Goal: Feedback & Contribution: Submit feedback/report problem

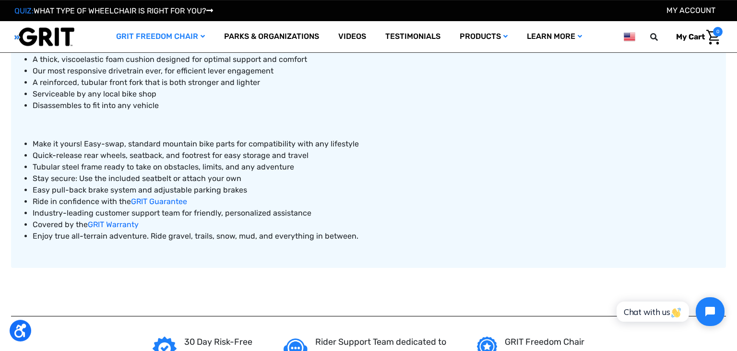
scroll to position [538, 0]
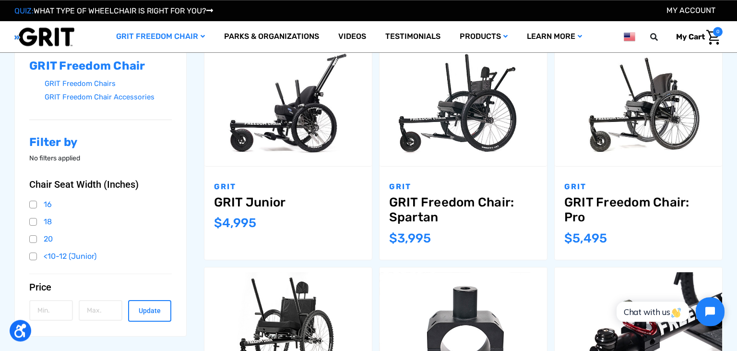
scroll to position [163, 0]
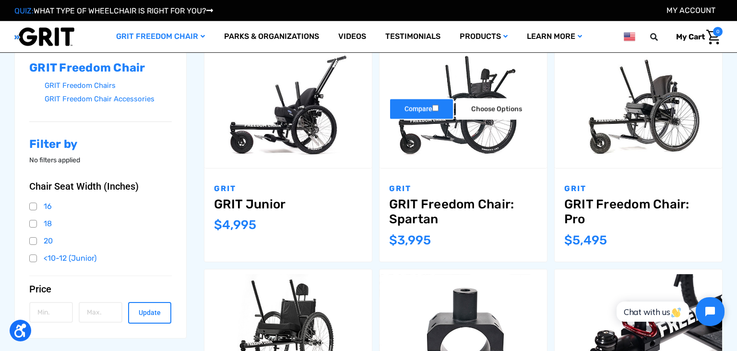
click at [436, 108] on input "Compare" at bounding box center [436, 108] width 6 height 6
checkbox input "true"
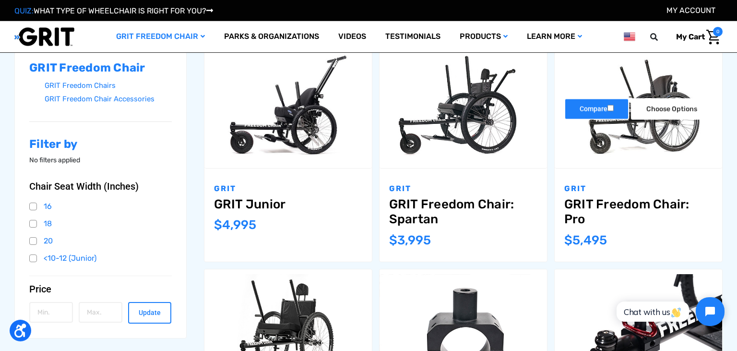
click at [612, 109] on input "Compare" at bounding box center [611, 108] width 6 height 6
checkbox input "true"
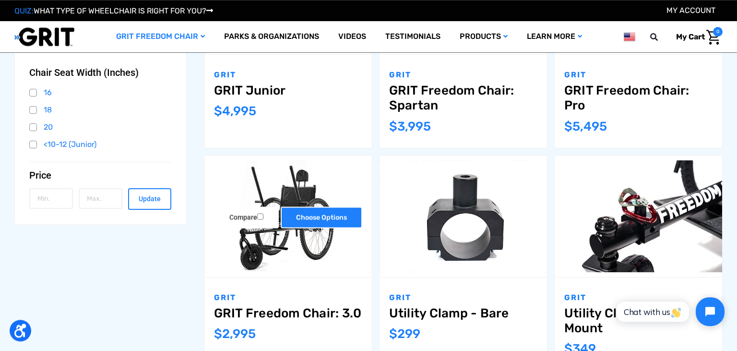
scroll to position [276, 0]
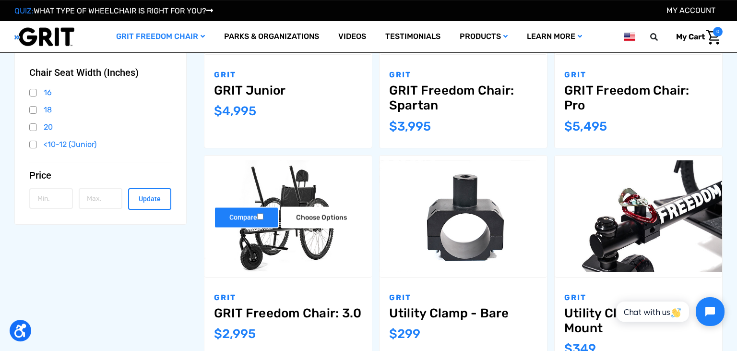
click at [262, 217] on input "Compare" at bounding box center [260, 217] width 6 height 6
checkbox input "true"
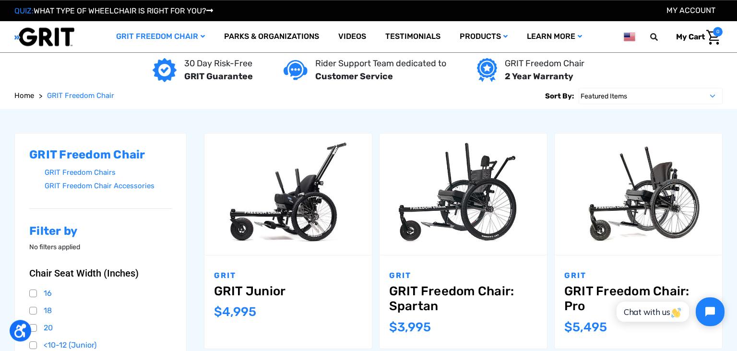
scroll to position [84, 0]
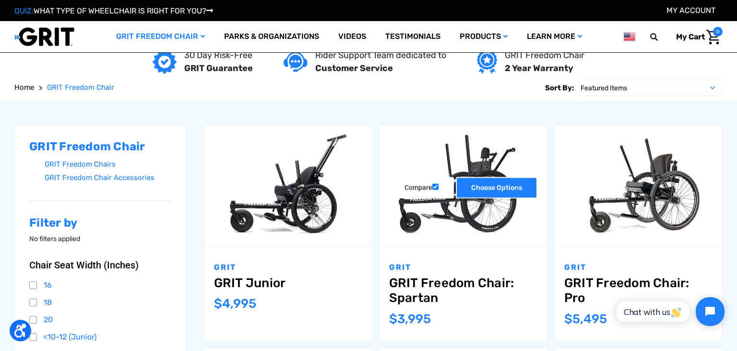
click at [498, 182] on link "Choose Options" at bounding box center [497, 188] width 82 height 22
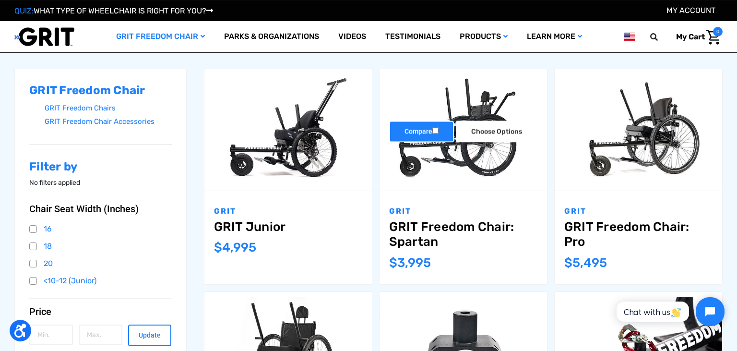
click at [436, 132] on input "Compare" at bounding box center [436, 130] width 6 height 6
checkbox input "true"
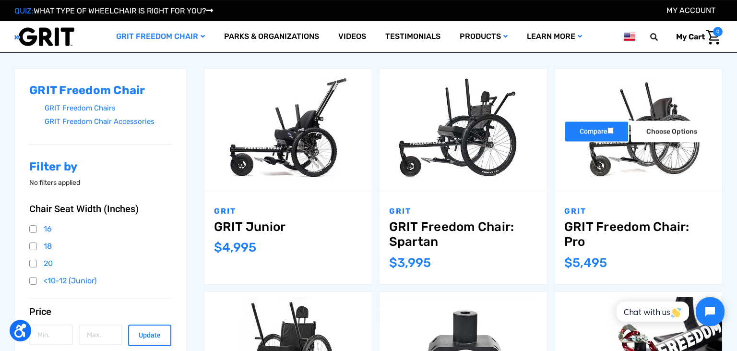
click at [612, 127] on label "Compare" at bounding box center [597, 131] width 65 height 22
click at [612, 127] on input "Compare" at bounding box center [611, 130] width 6 height 6
checkbox input "true"
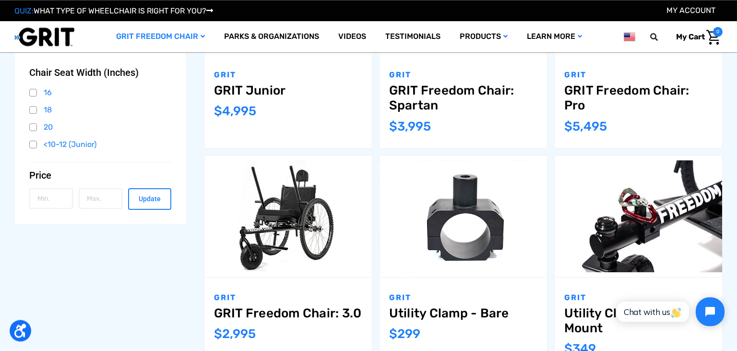
scroll to position [318, 0]
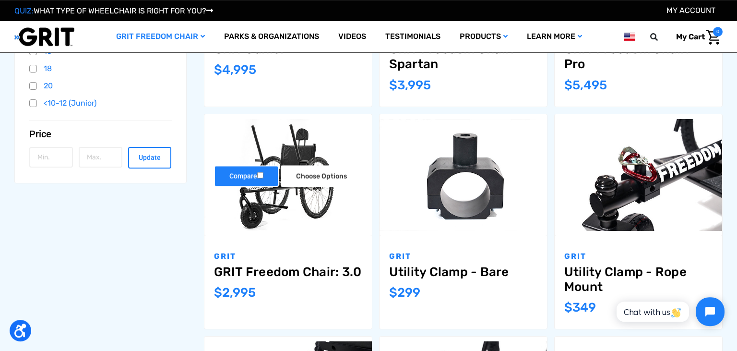
click at [258, 175] on input "Compare" at bounding box center [260, 175] width 6 height 6
checkbox input "true"
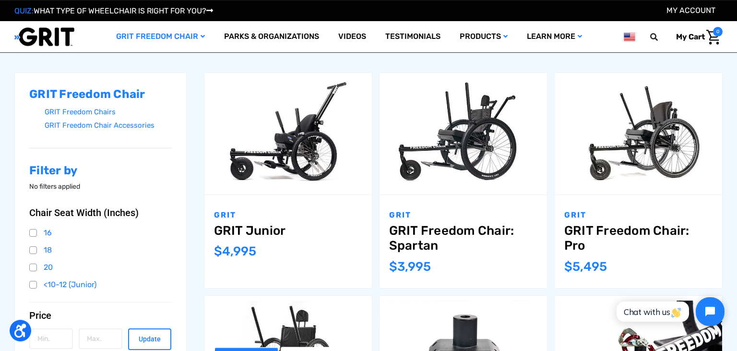
scroll to position [150, 0]
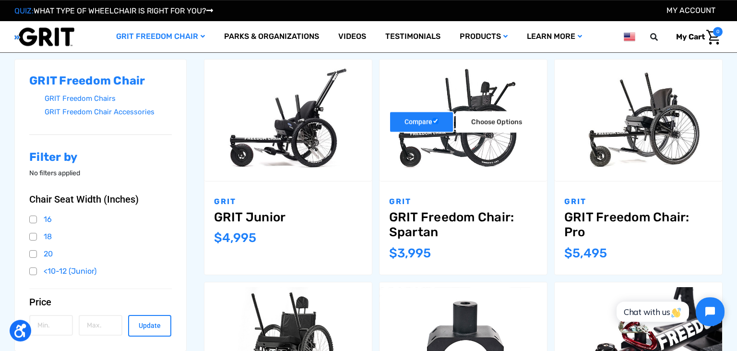
click at [412, 122] on label "Compare" at bounding box center [421, 122] width 65 height 22
click at [433, 122] on input "Compare" at bounding box center [436, 121] width 6 height 6
click at [412, 122] on label "Compare" at bounding box center [421, 122] width 65 height 22
click at [433, 122] on input "Compare" at bounding box center [436, 121] width 6 height 6
checkbox input "true"
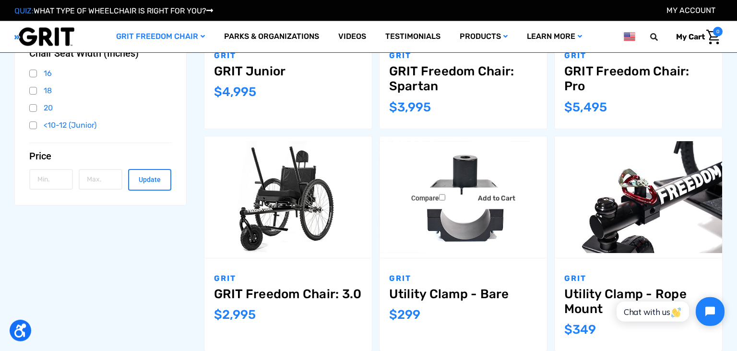
scroll to position [298, 0]
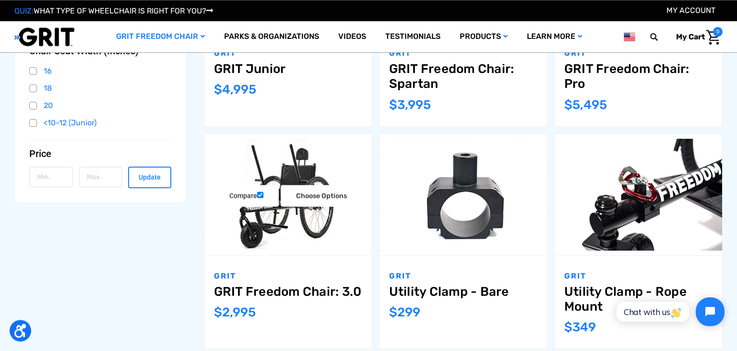
click at [296, 286] on link "GRIT Freedom Chair: 3.0" at bounding box center [288, 291] width 148 height 15
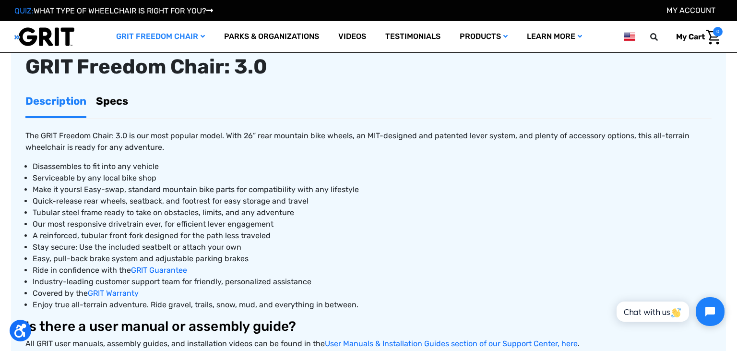
scroll to position [274, 0]
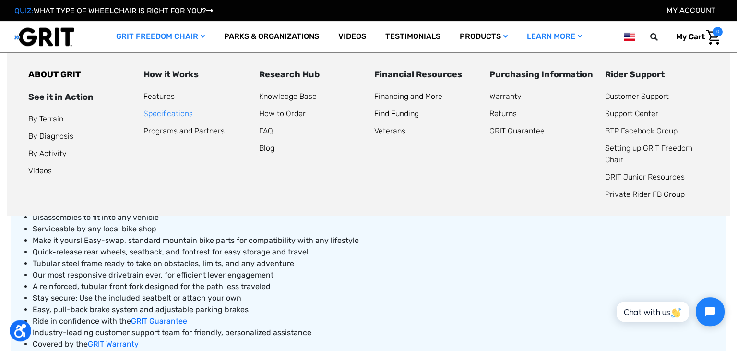
click at [180, 113] on link "Specifications" at bounding box center [168, 113] width 49 height 9
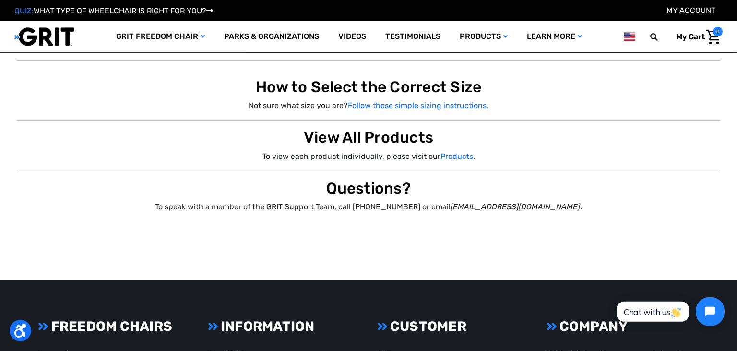
scroll to position [1293, 0]
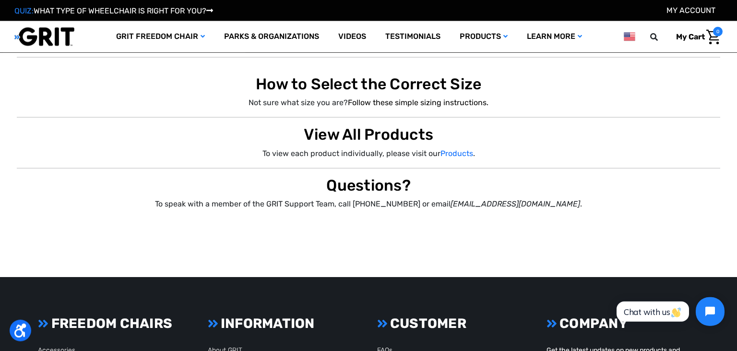
click at [387, 102] on link "Follow these simple sizing instructions." at bounding box center [418, 102] width 141 height 9
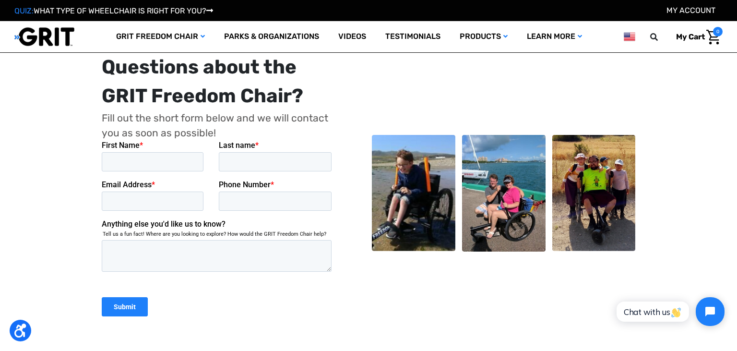
scroll to position [3938, 0]
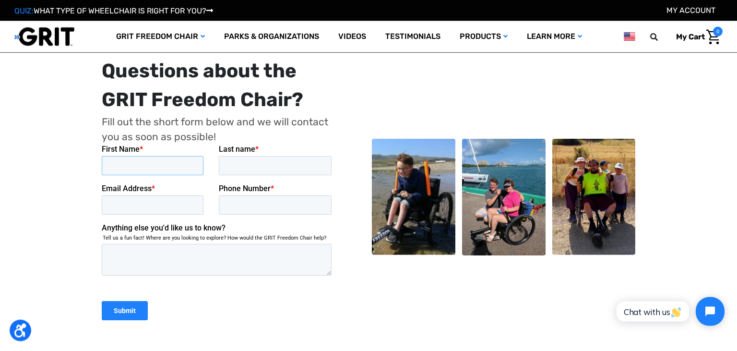
click at [146, 172] on input "First Name *" at bounding box center [152, 165] width 102 height 19
type input "[PERSON_NAME]"
type input "Longoria"
type input "[EMAIL_ADDRESS][DOMAIN_NAME]"
click at [251, 213] on input "Phone Number *" at bounding box center [274, 204] width 113 height 19
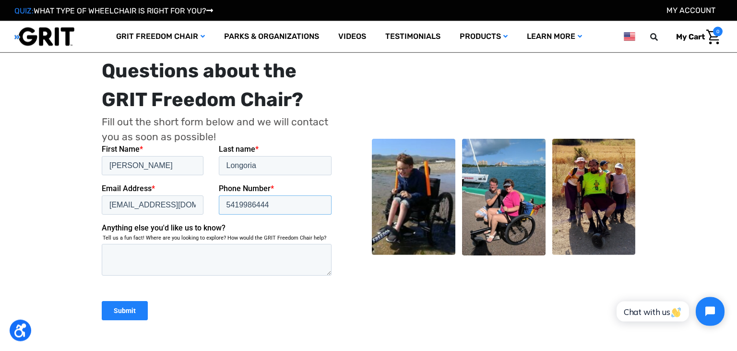
type input "5419986444"
click at [172, 251] on textarea "Anything else you'd like us to know?" at bounding box center [216, 259] width 230 height 32
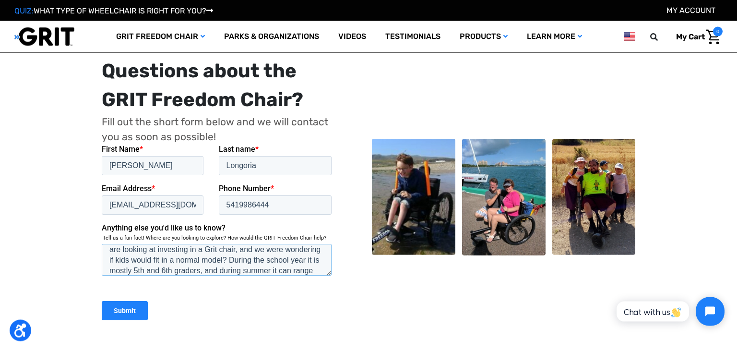
scroll to position [58, 0]
type textarea "Hello, I am the Director of an Outdoor School in [US_STATE] and we operate year…"
click at [139, 310] on input "Submit" at bounding box center [124, 309] width 46 height 19
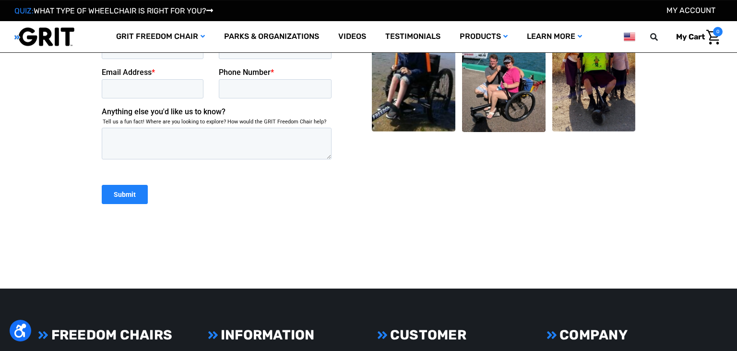
scroll to position [315, 0]
